Goal: Book appointment/travel/reservation

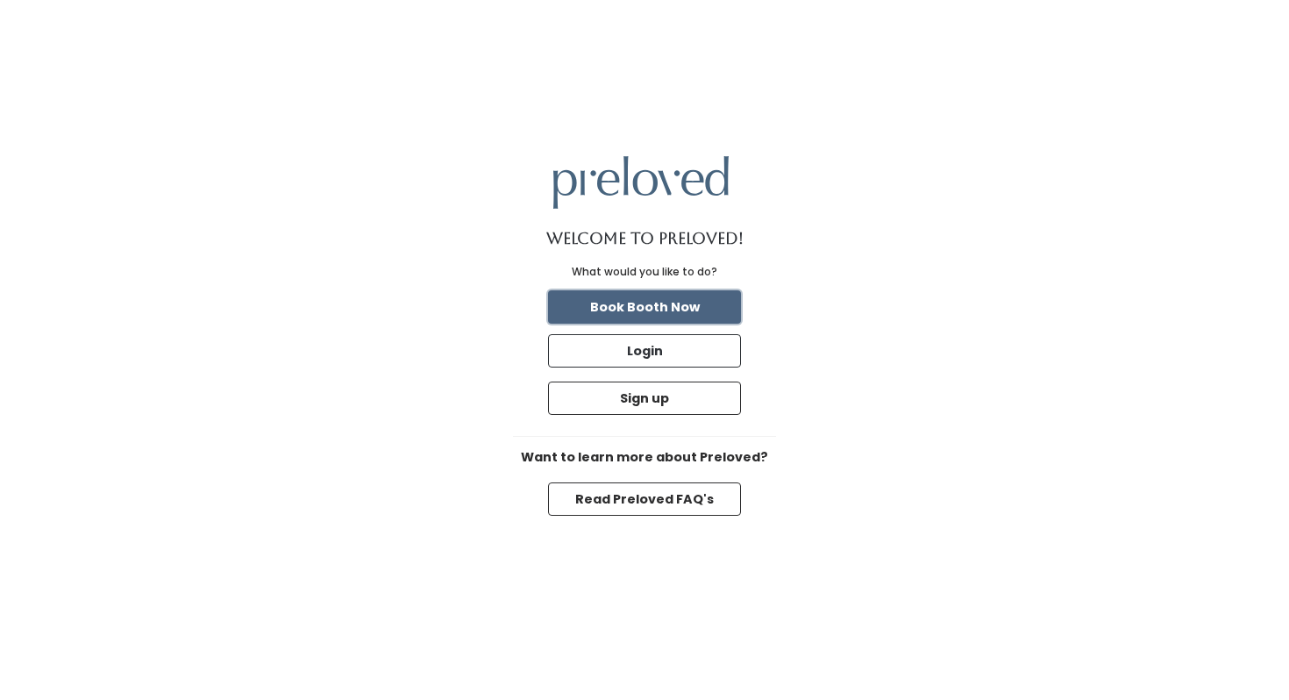
click at [688, 309] on button "Book Booth Now" at bounding box center [644, 306] width 193 height 33
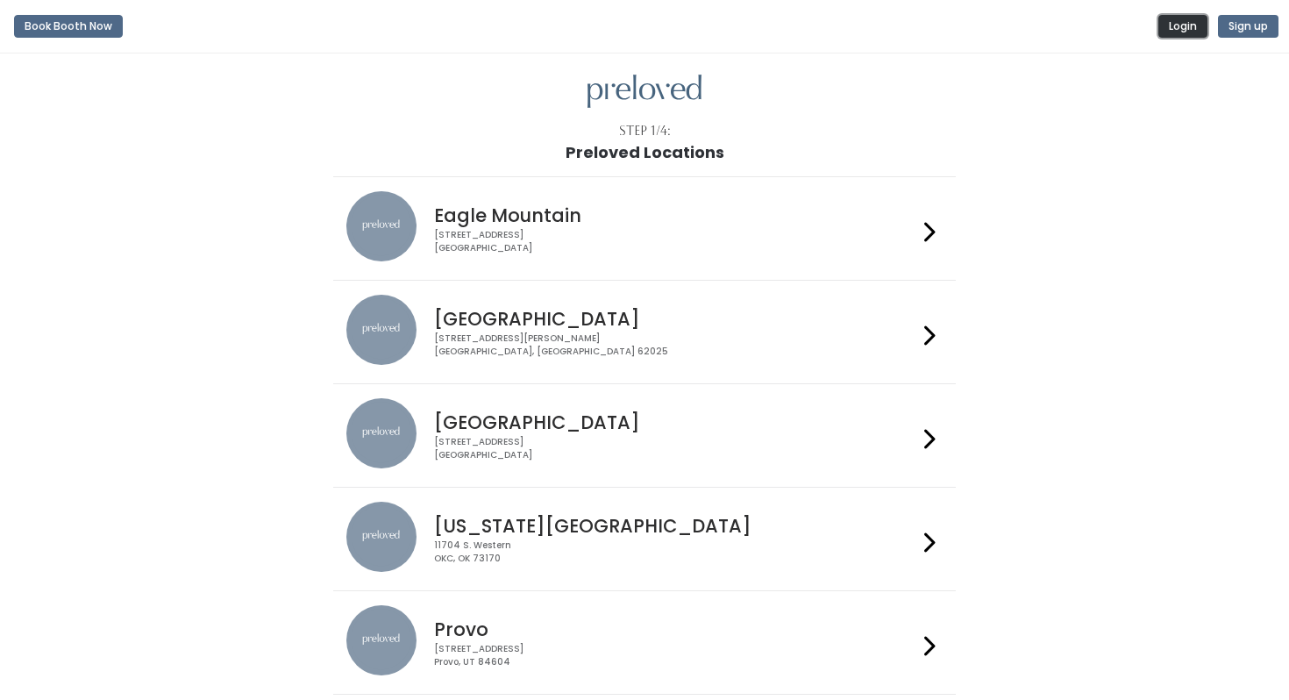
click at [1191, 25] on button "Login" at bounding box center [1182, 26] width 49 height 23
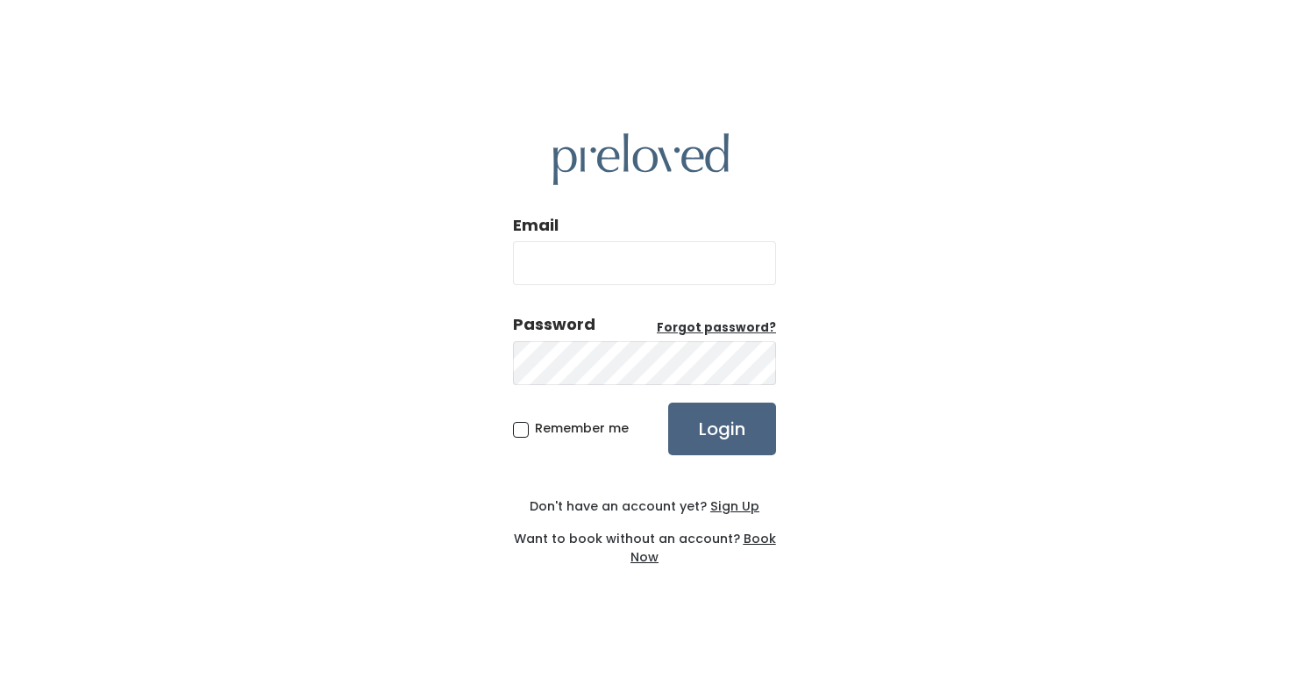
type input "markicupp@gmail.com"
click at [700, 445] on input "Login" at bounding box center [722, 428] width 108 height 53
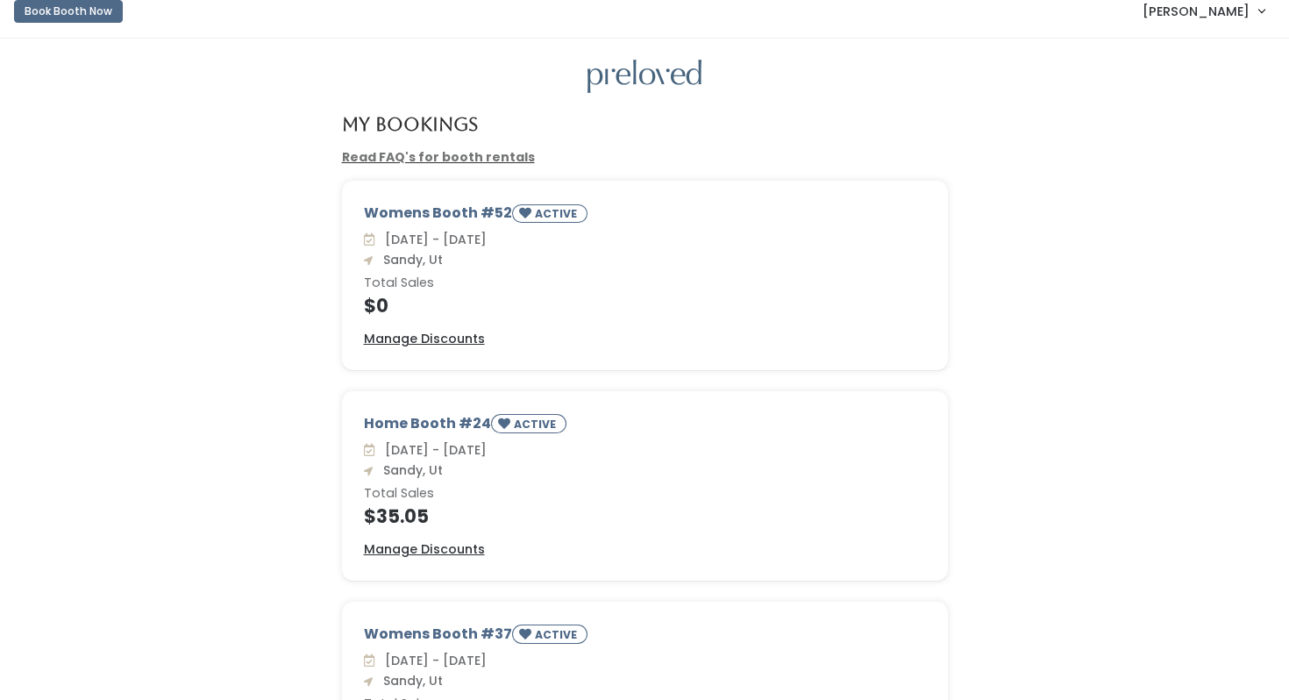
scroll to position [17, 0]
click at [480, 160] on link "Read FAQ's for booth rentals" at bounding box center [438, 155] width 193 height 18
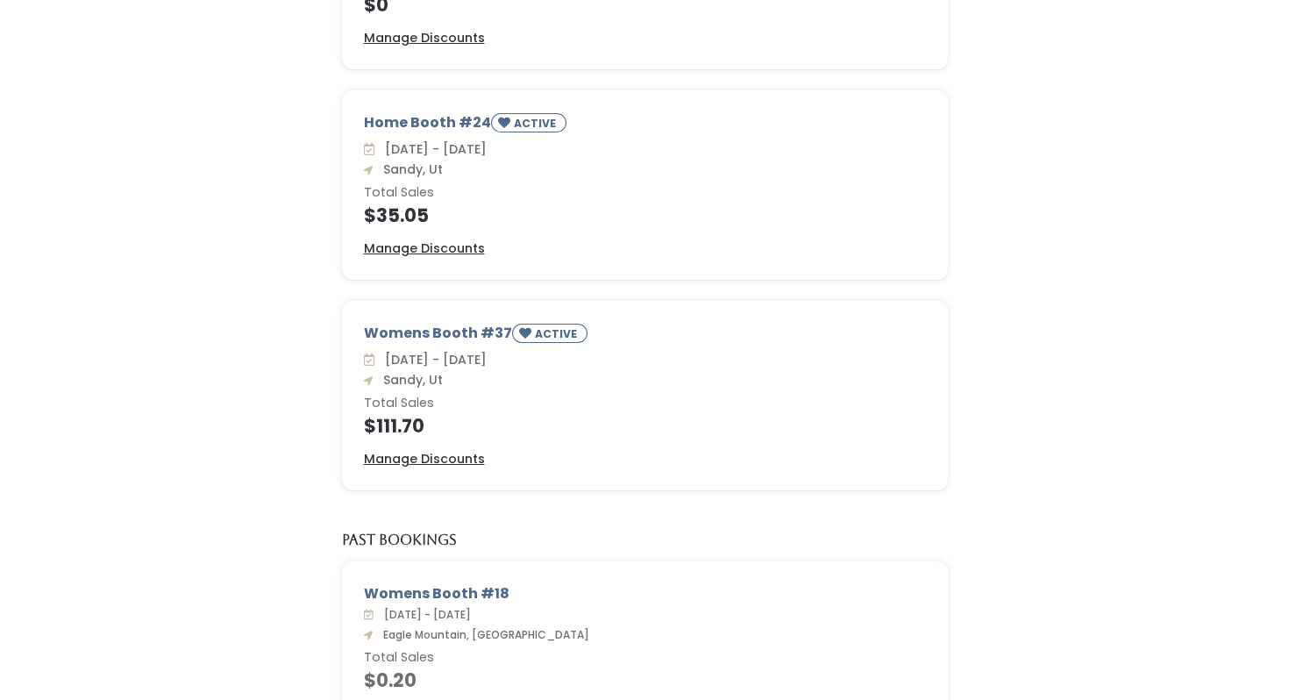
scroll to position [317, 0]
